Goal: Obtain resource: Download file/media

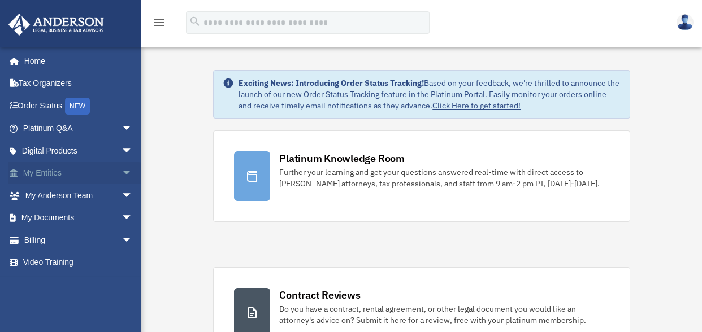
click at [35, 174] on link "My Entities arrow_drop_down" at bounding box center [79, 173] width 142 height 23
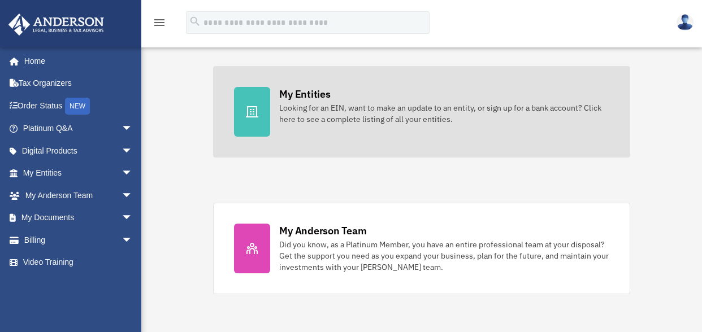
scroll to position [339, 0]
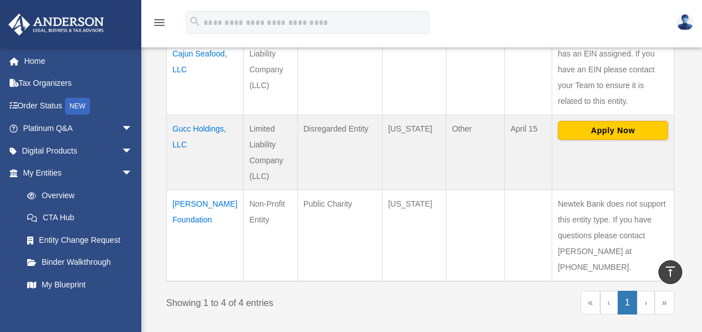
scroll to position [396, 0]
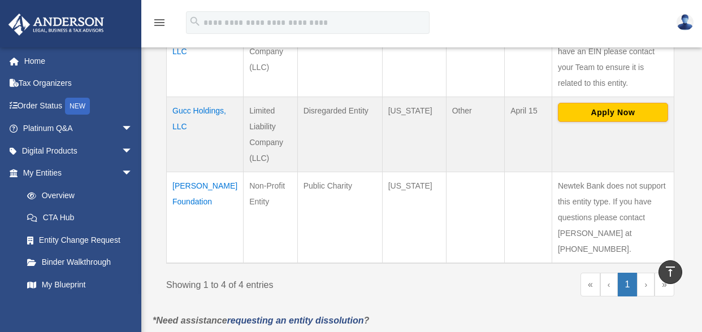
click at [182, 198] on td "Martin Escalante Foundation" at bounding box center [205, 218] width 77 height 92
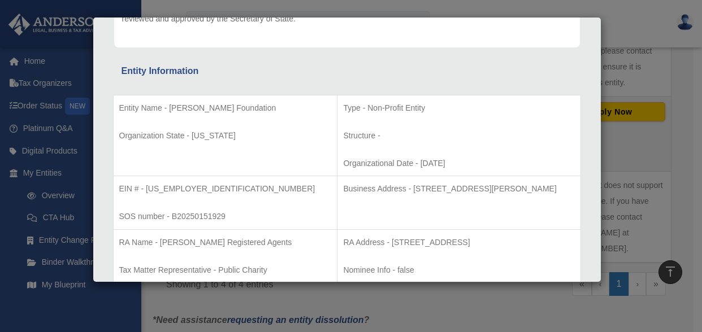
scroll to position [226, 0]
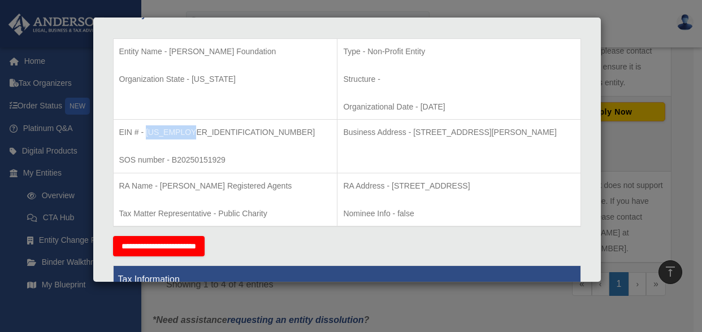
drag, startPoint x: 145, startPoint y: 128, endPoint x: 187, endPoint y: 127, distance: 42.4
click at [187, 127] on p "EIN # - 39-4582581" at bounding box center [225, 132] width 213 height 14
drag, startPoint x: 187, startPoint y: 127, endPoint x: 177, endPoint y: 132, distance: 11.1
copy p "39-4582581"
click at [209, 106] on td "Entity Name - Martin Escalante Foundation Organization State - California" at bounding box center [225, 78] width 224 height 81
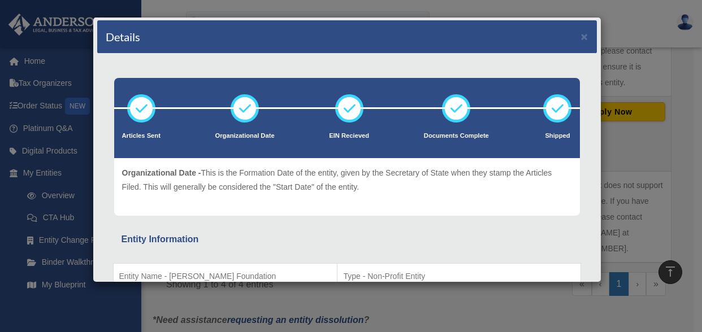
scroll to position [0, 0]
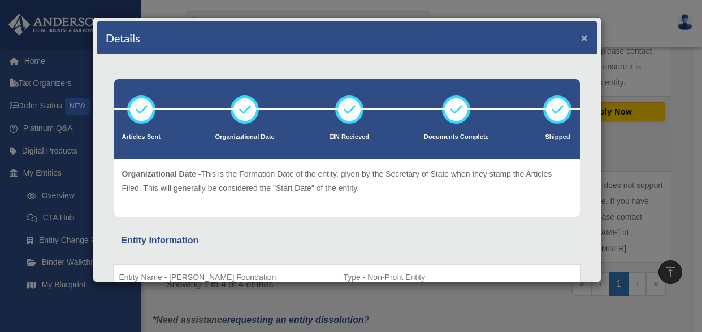
click at [581, 39] on button "×" at bounding box center [584, 38] width 7 height 12
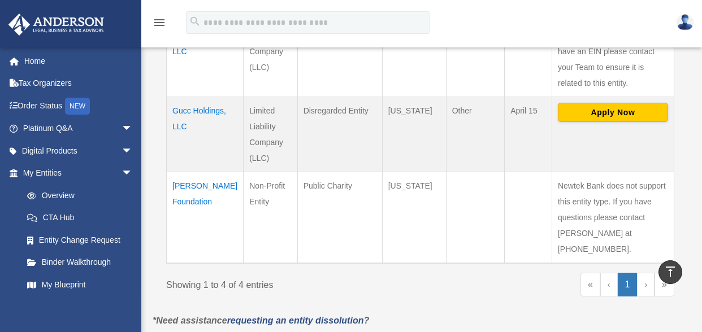
click at [189, 216] on td "Martin Escalante Foundation" at bounding box center [205, 218] width 77 height 92
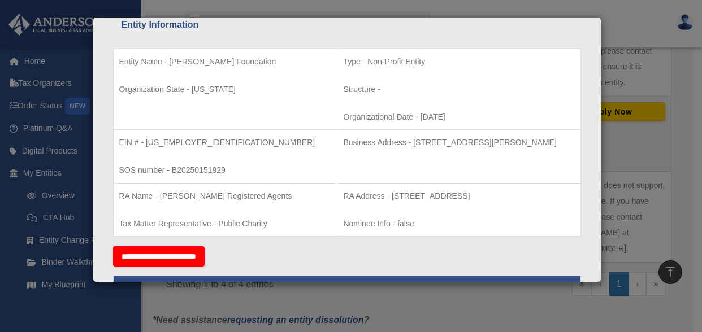
scroll to position [226, 0]
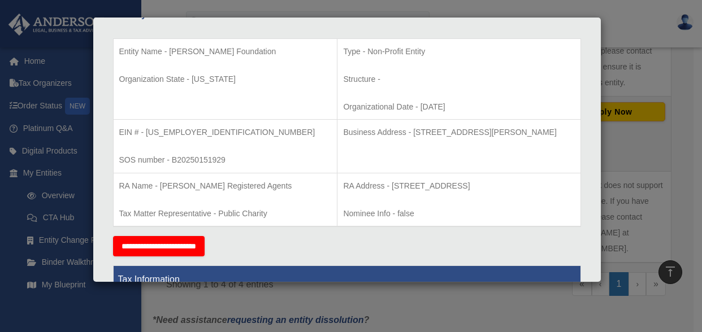
drag, startPoint x: 351, startPoint y: 132, endPoint x: 540, endPoint y: 133, distance: 188.8
click at [540, 133] on p "Business Address - 3225 McLeod Dr, Suite 100, Las Vegas, NV 89121" at bounding box center [458, 132] width 231 height 14
copy p "3225 McLeod Dr, Suite 100, Las Vegas, NV 89121"
click at [350, 130] on p "Business Address - 3225 McLeod Dr, Suite 100, Las Vegas, NV 89121" at bounding box center [458, 132] width 231 height 14
drag, startPoint x: 350, startPoint y: 130, endPoint x: 445, endPoint y: 144, distance: 96.5
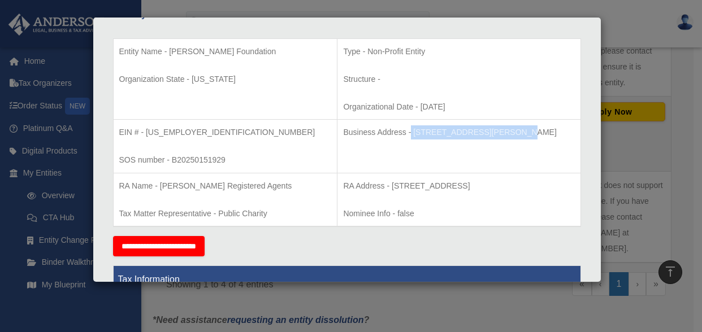
click at [445, 144] on td "Business Address - 3225 McLeod Dr, Suite 100, Las Vegas, NV 89121" at bounding box center [458, 147] width 243 height 54
drag, startPoint x: 445, startPoint y: 144, endPoint x: 423, endPoint y: 128, distance: 26.8
copy p "3225 McLeod Dr, Suite 100"
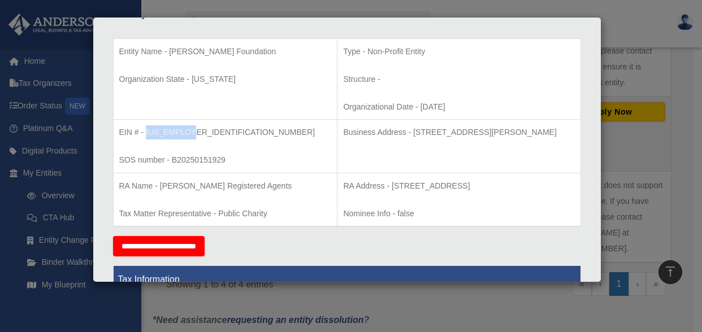
drag, startPoint x: 145, startPoint y: 128, endPoint x: 189, endPoint y: 128, distance: 44.1
click at [189, 128] on p "EIN # - 39-4582581" at bounding box center [225, 132] width 213 height 14
drag, startPoint x: 189, startPoint y: 128, endPoint x: 182, endPoint y: 128, distance: 6.8
copy p "39-4582581"
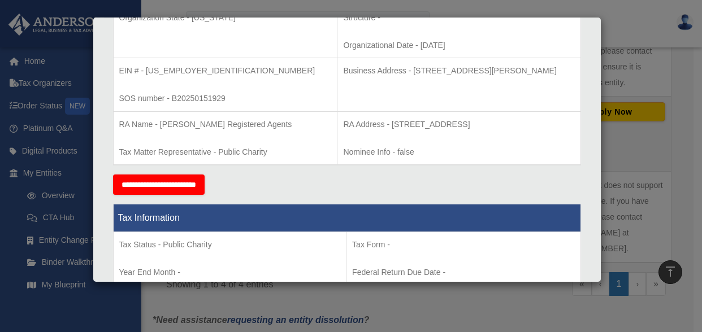
scroll to position [0, 0]
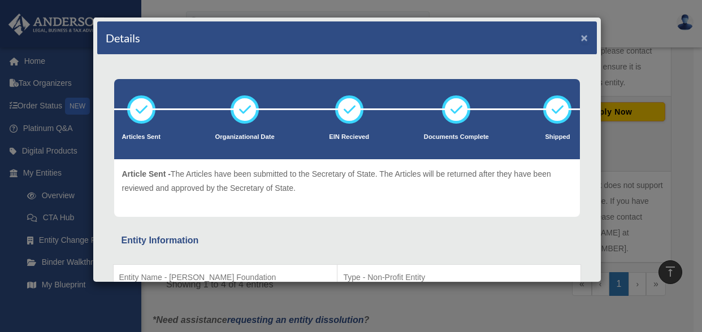
click at [581, 38] on button "×" at bounding box center [584, 38] width 7 height 12
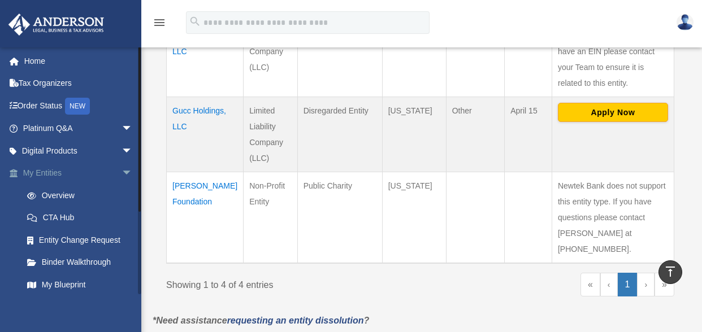
click at [88, 180] on link "My Entities arrow_drop_down" at bounding box center [79, 173] width 142 height 23
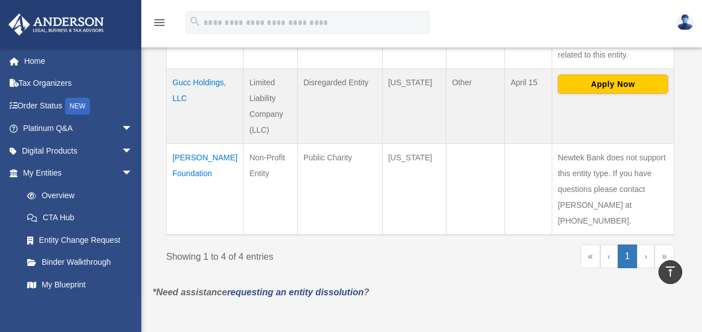
scroll to position [421, 0]
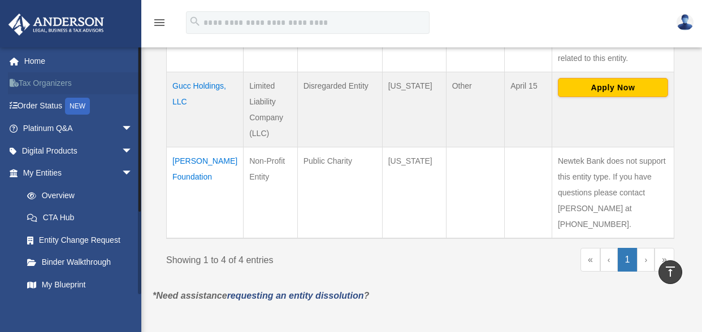
click at [42, 85] on link "Tax Organizers" at bounding box center [79, 83] width 142 height 23
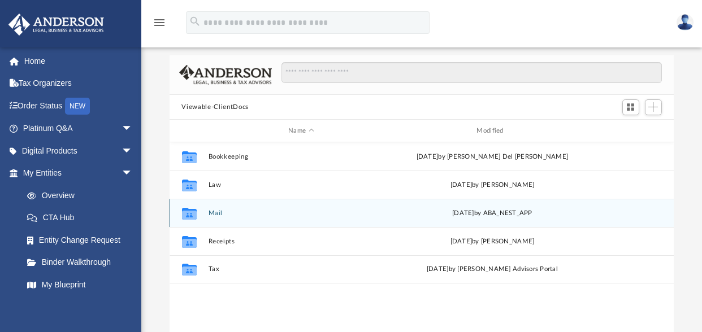
scroll to position [113, 0]
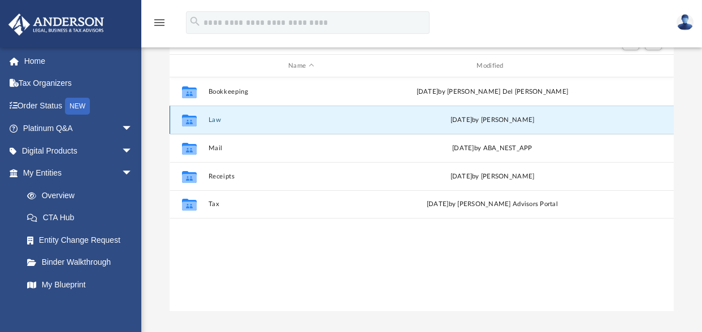
click at [296, 117] on button "Law" at bounding box center [301, 119] width 186 height 7
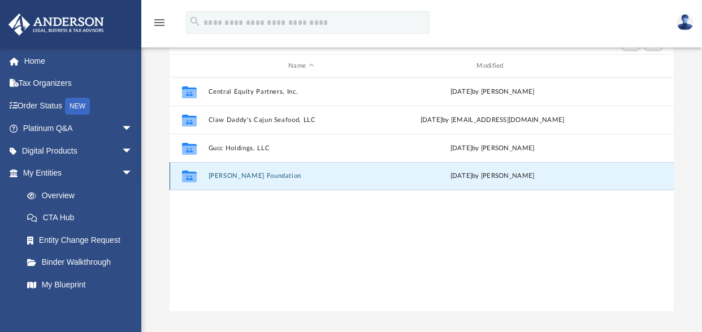
click at [271, 176] on button "[PERSON_NAME] Foundation" at bounding box center [301, 176] width 186 height 7
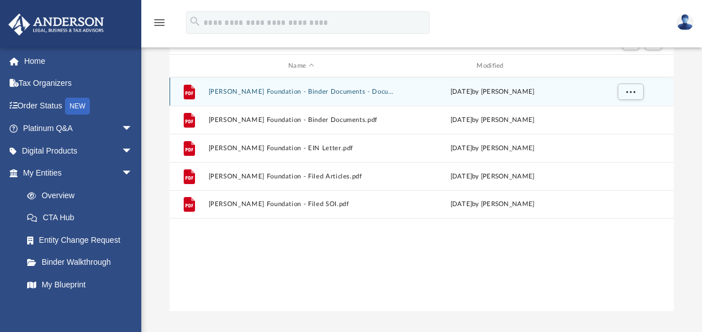
click at [283, 93] on button "[PERSON_NAME] Foundation - Binder Documents - DocuSigned.pdf" at bounding box center [301, 91] width 186 height 7
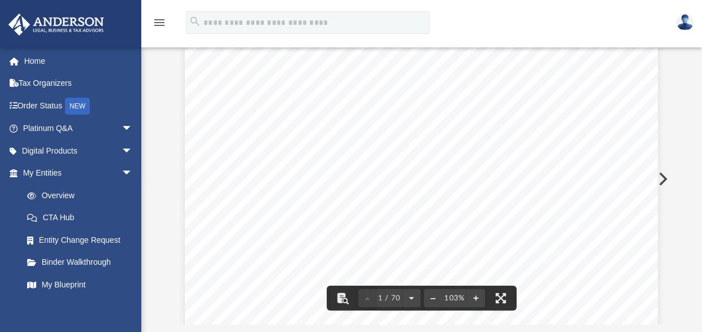
scroll to position [0, 0]
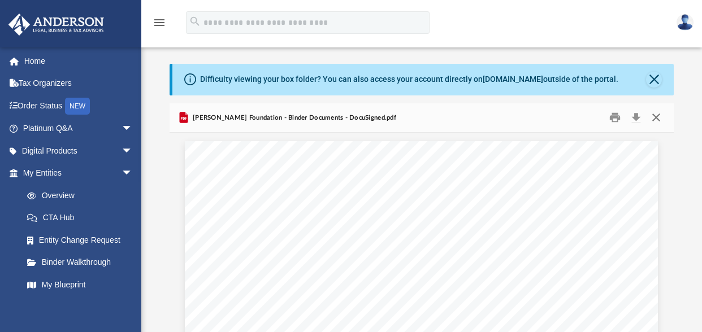
click at [652, 118] on button "Close" at bounding box center [656, 118] width 20 height 18
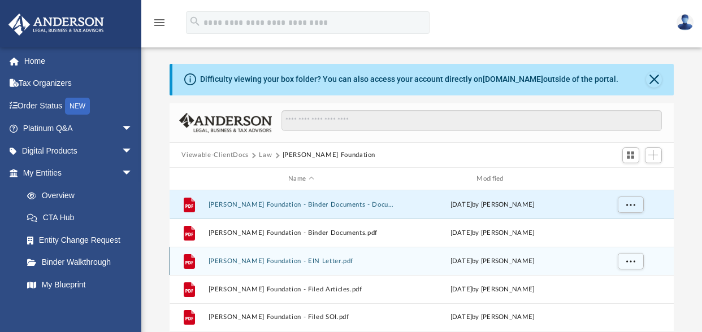
click at [340, 261] on button "Martin Escalante Foundation - EIN Letter.pdf" at bounding box center [301, 261] width 186 height 7
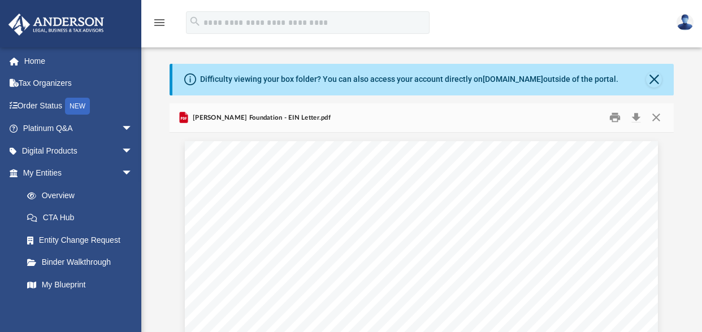
scroll to position [248, 496]
click at [612, 118] on button "Print" at bounding box center [615, 118] width 23 height 18
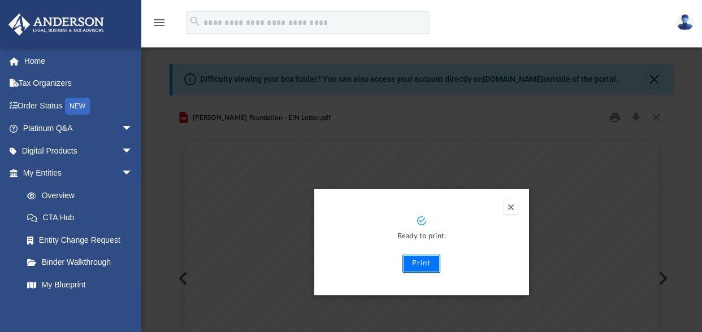
click at [414, 259] on button "Print" at bounding box center [421, 264] width 38 height 18
